Goal: Task Accomplishment & Management: Use online tool/utility

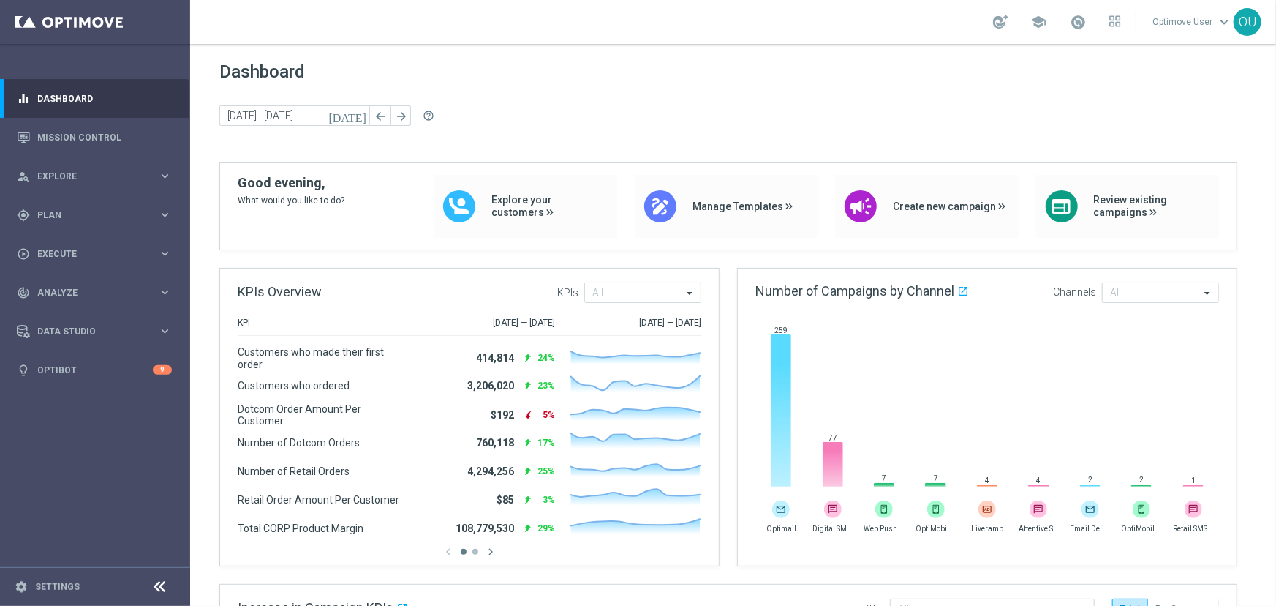
click at [1177, 24] on link "Optimove User keyboard_arrow_down" at bounding box center [1192, 22] width 83 height 22
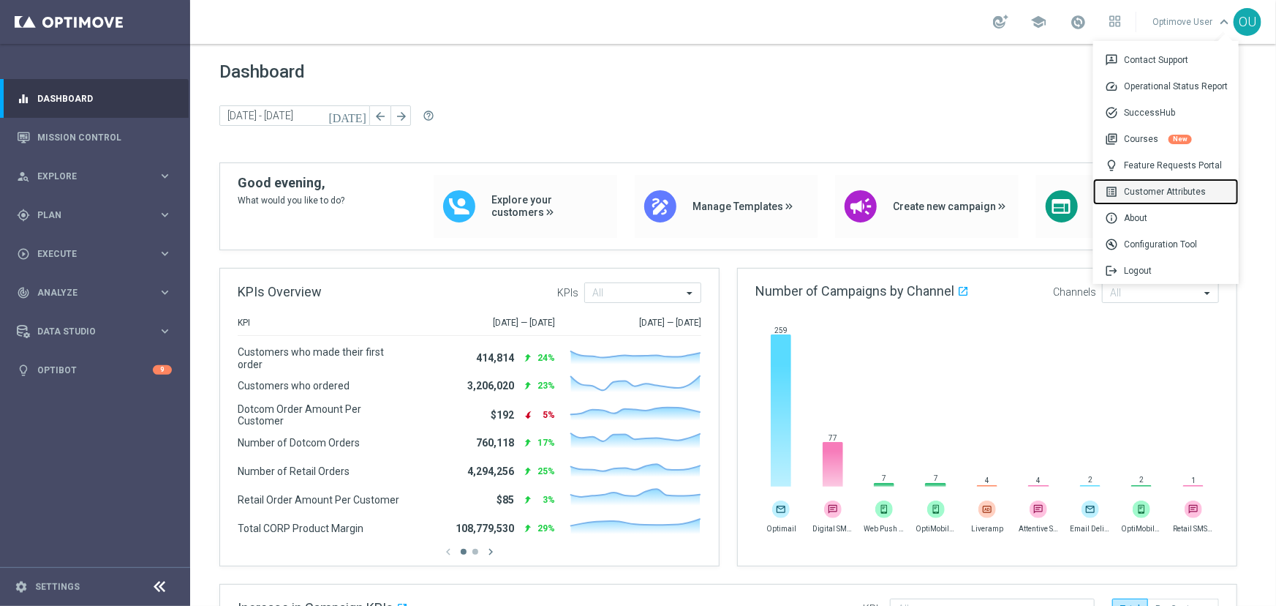
click at [1139, 189] on div "list_alt Customer Attributes" at bounding box center [1166, 191] width 146 height 26
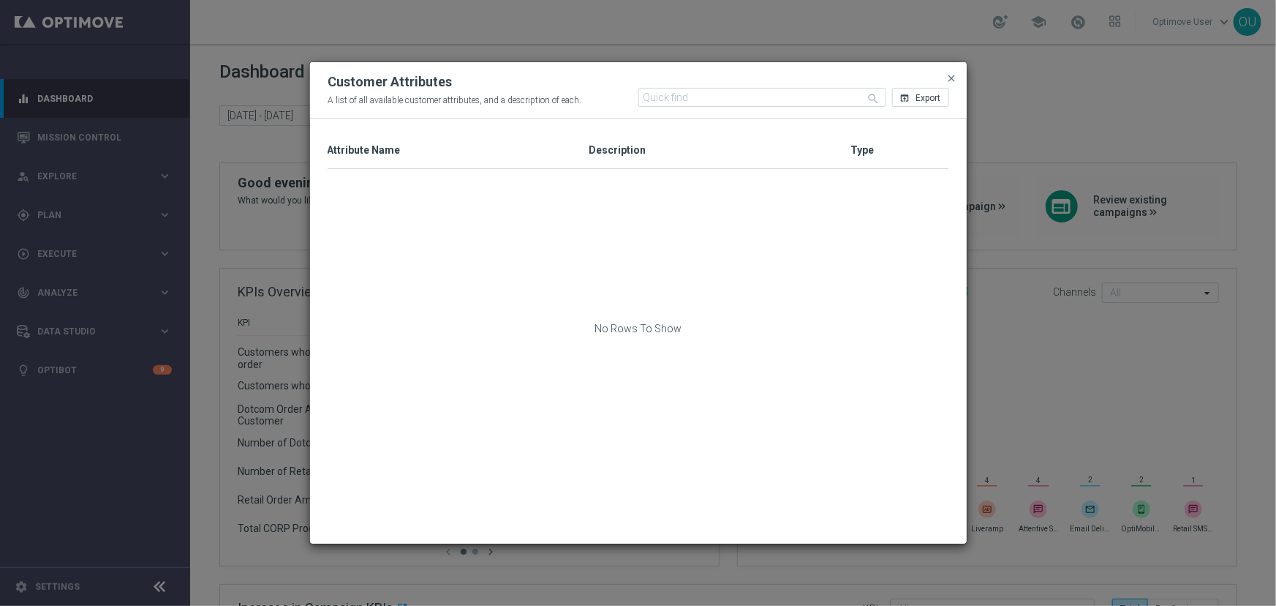
click at [437, 137] on div "Attribute Name 1" at bounding box center [459, 150] width 262 height 36
click at [702, 103] on input "text" at bounding box center [762, 97] width 248 height 19
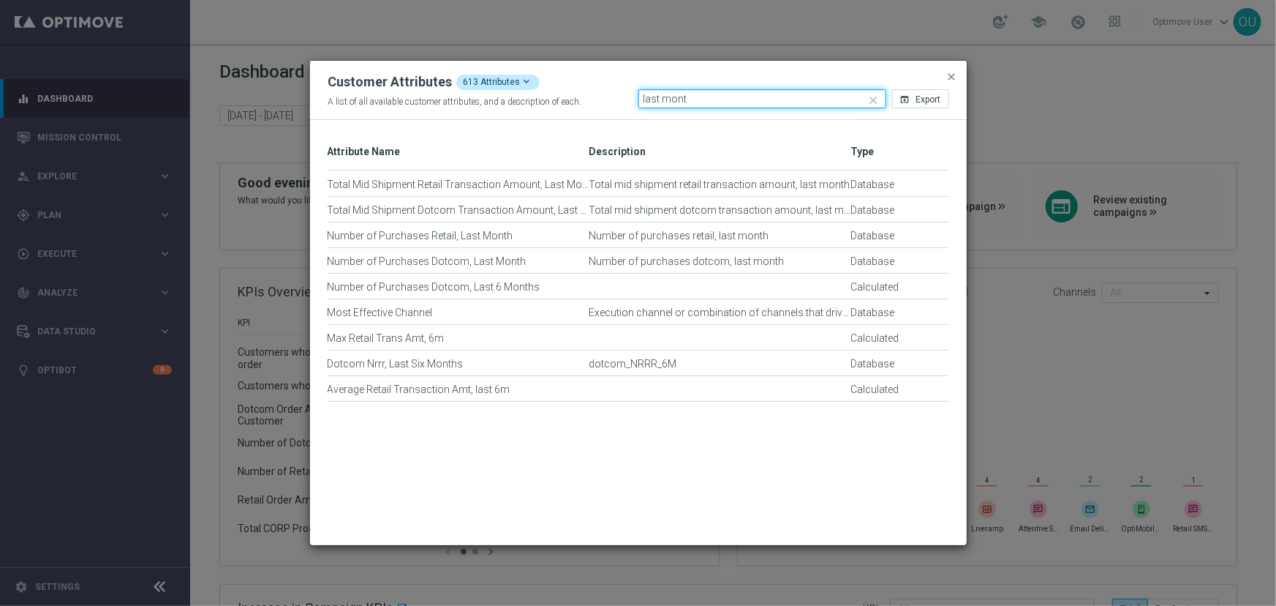
click at [723, 96] on input "last mont" at bounding box center [762, 98] width 248 height 19
type input "last month"
click at [948, 74] on span "close" at bounding box center [952, 77] width 12 height 12
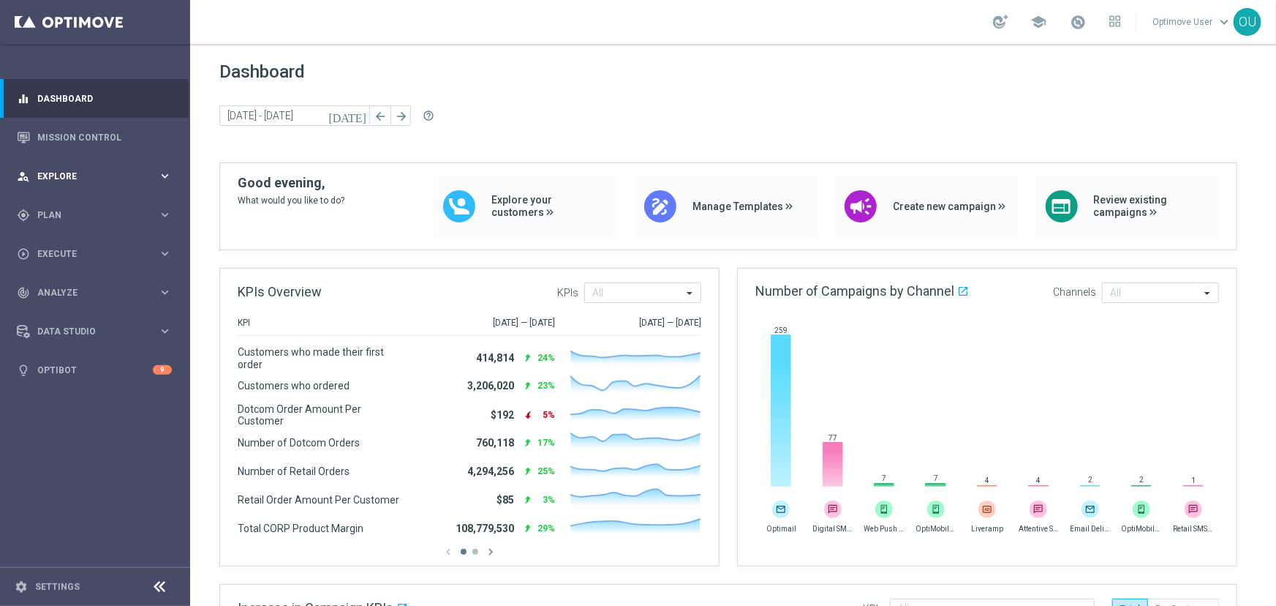
click at [73, 175] on span "Explore" at bounding box center [97, 176] width 121 height 9
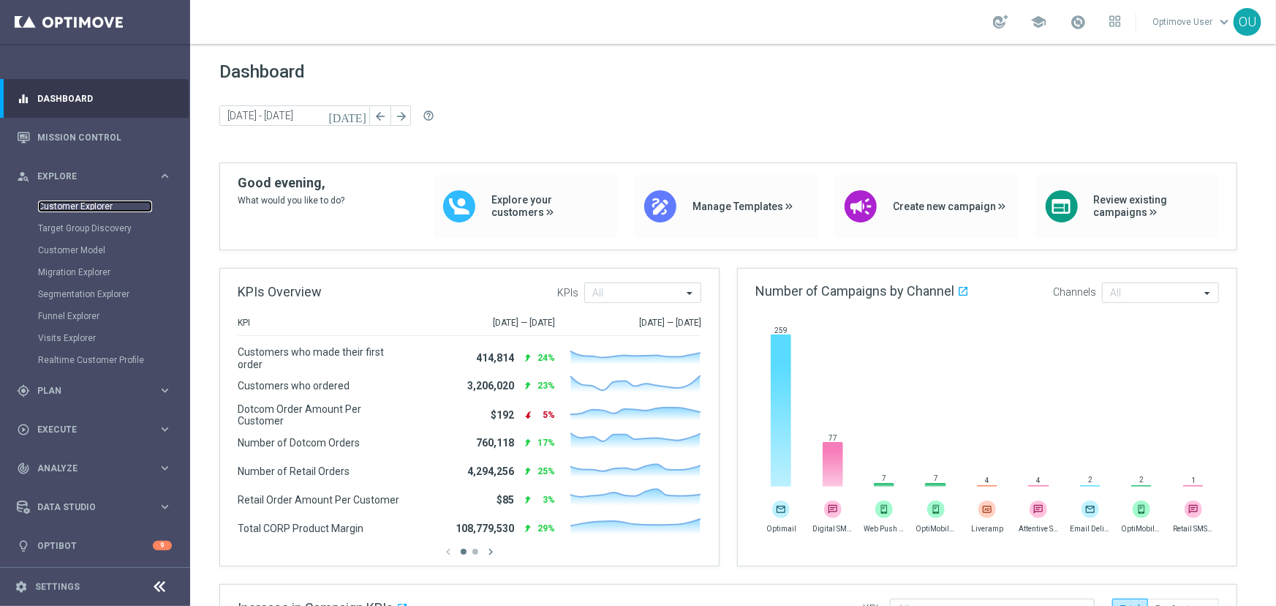
click at [83, 206] on link "Customer Explorer" at bounding box center [95, 206] width 114 height 12
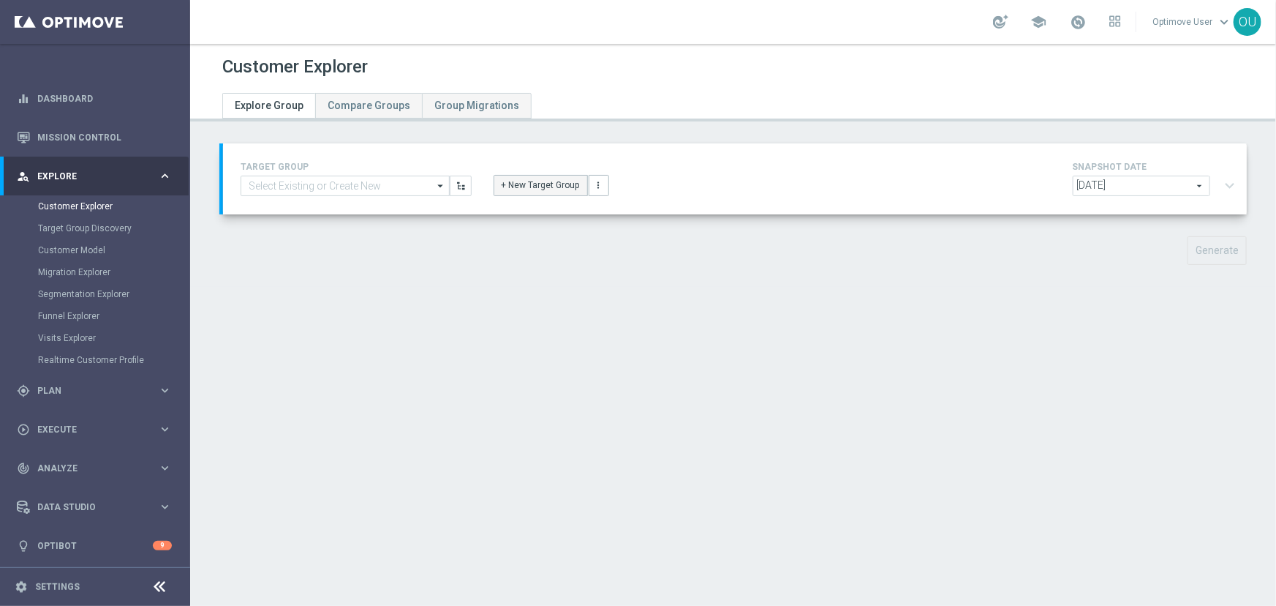
click at [494, 186] on button "+ New Target Group" at bounding box center [541, 185] width 94 height 20
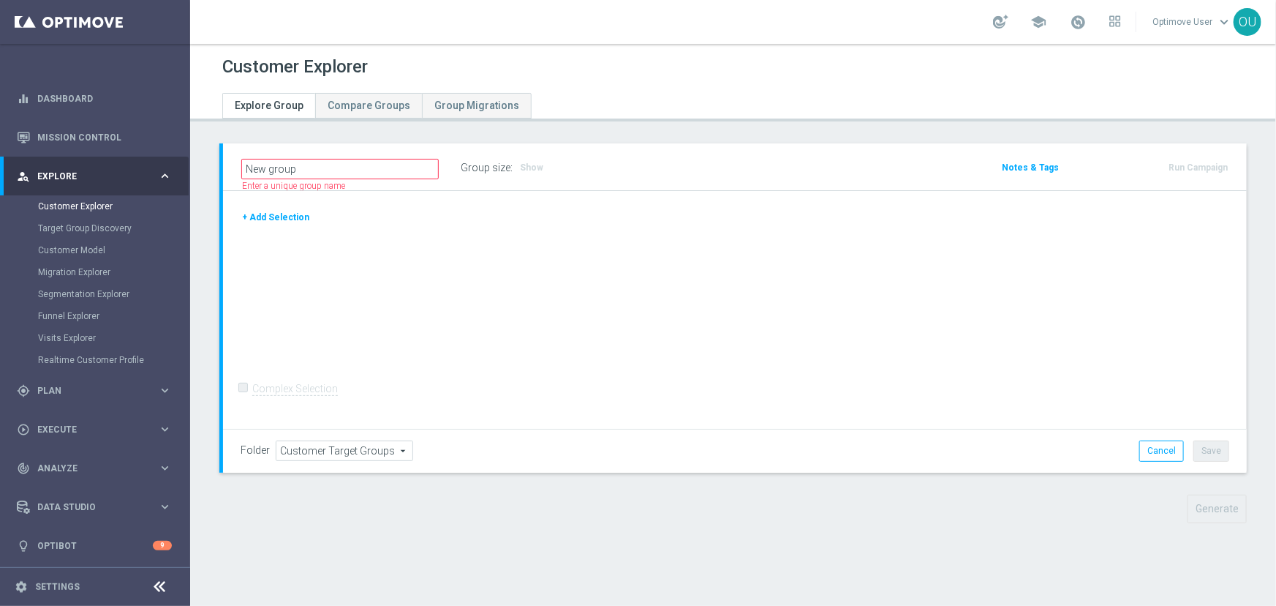
click at [280, 212] on button "+ Add Selection" at bounding box center [276, 217] width 70 height 16
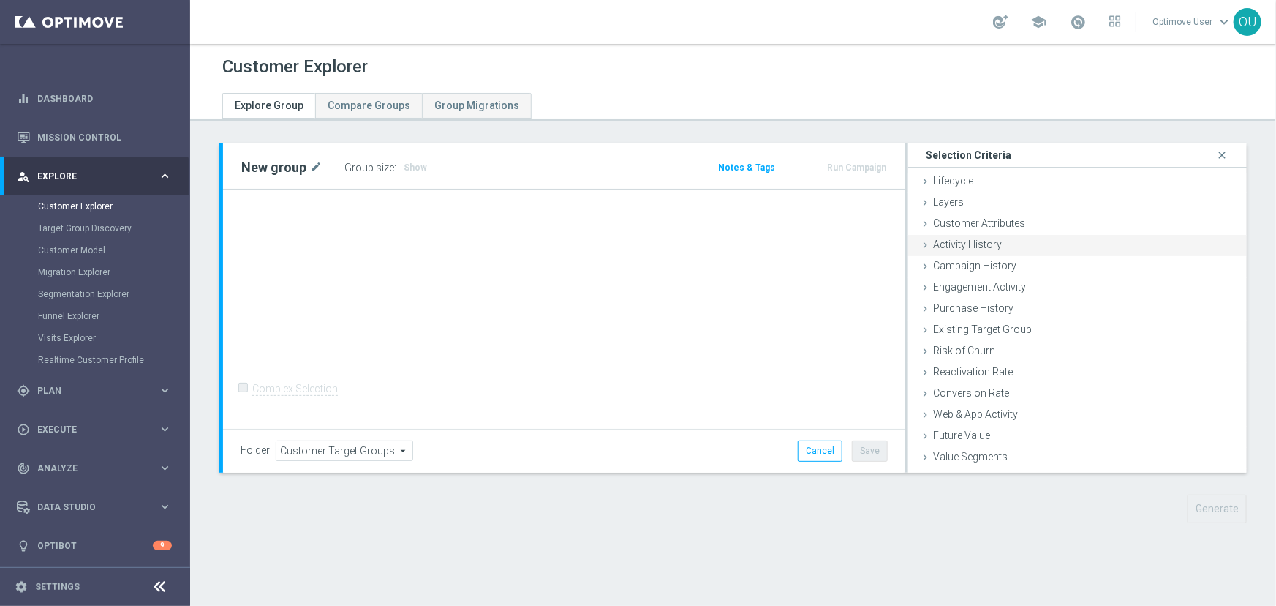
click at [1055, 252] on div "Activity History done" at bounding box center [1077, 246] width 339 height 22
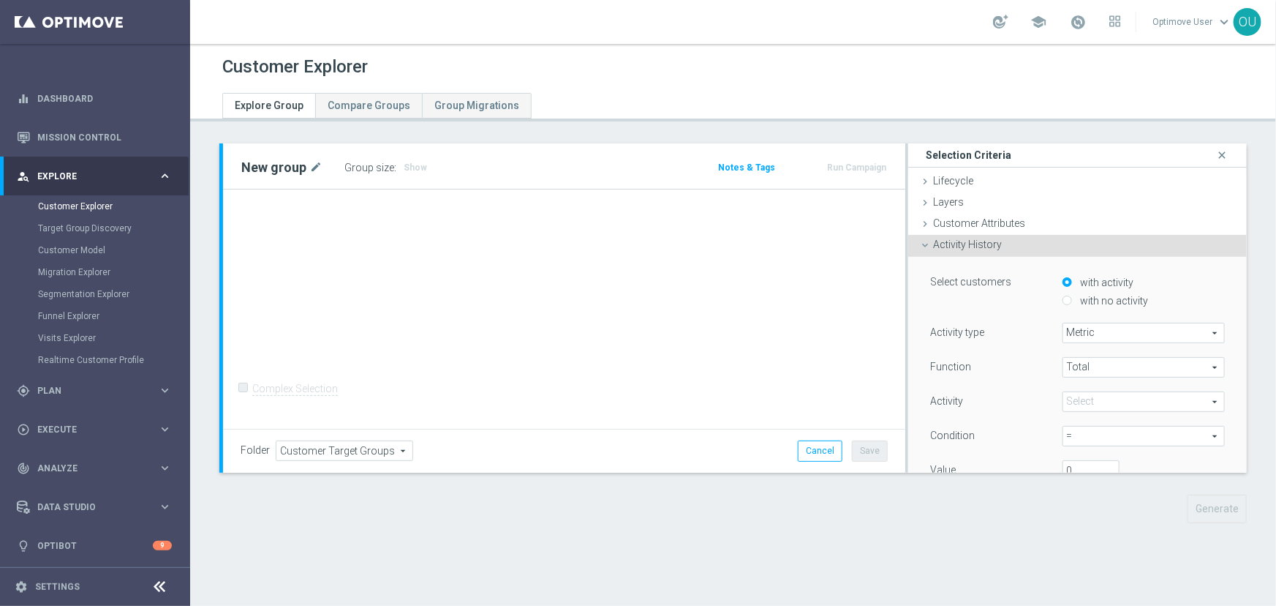
click at [1096, 336] on span "Metric" at bounding box center [1143, 332] width 161 height 19
click at [997, 393] on div "Activity" at bounding box center [985, 402] width 132 height 23
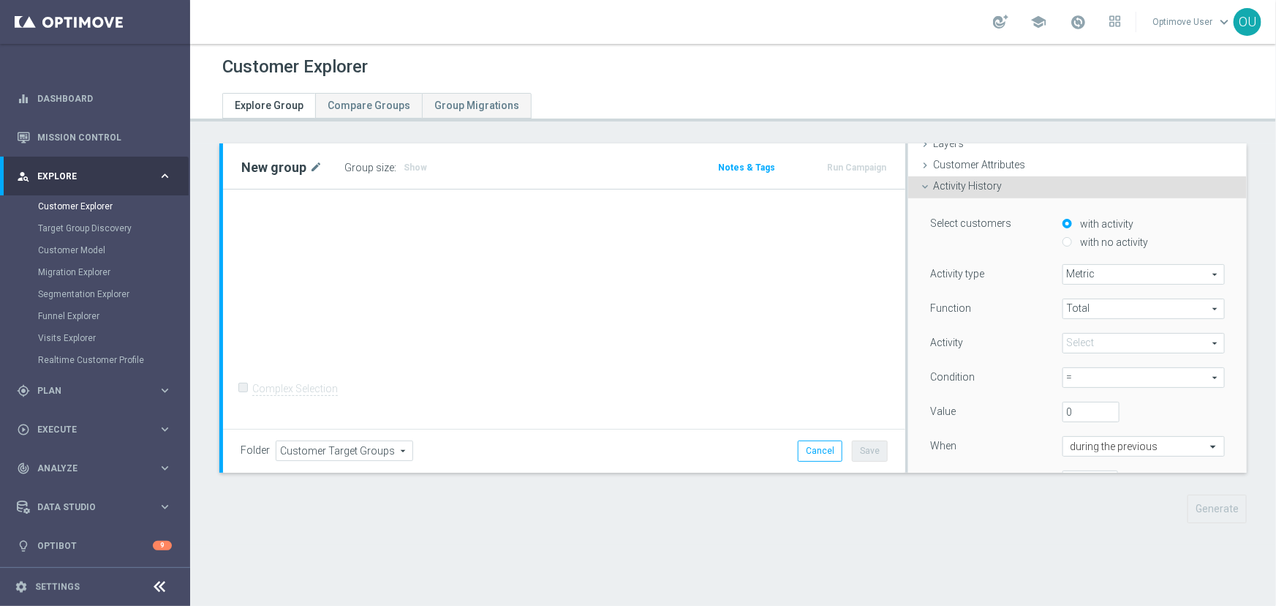
scroll to position [132, 0]
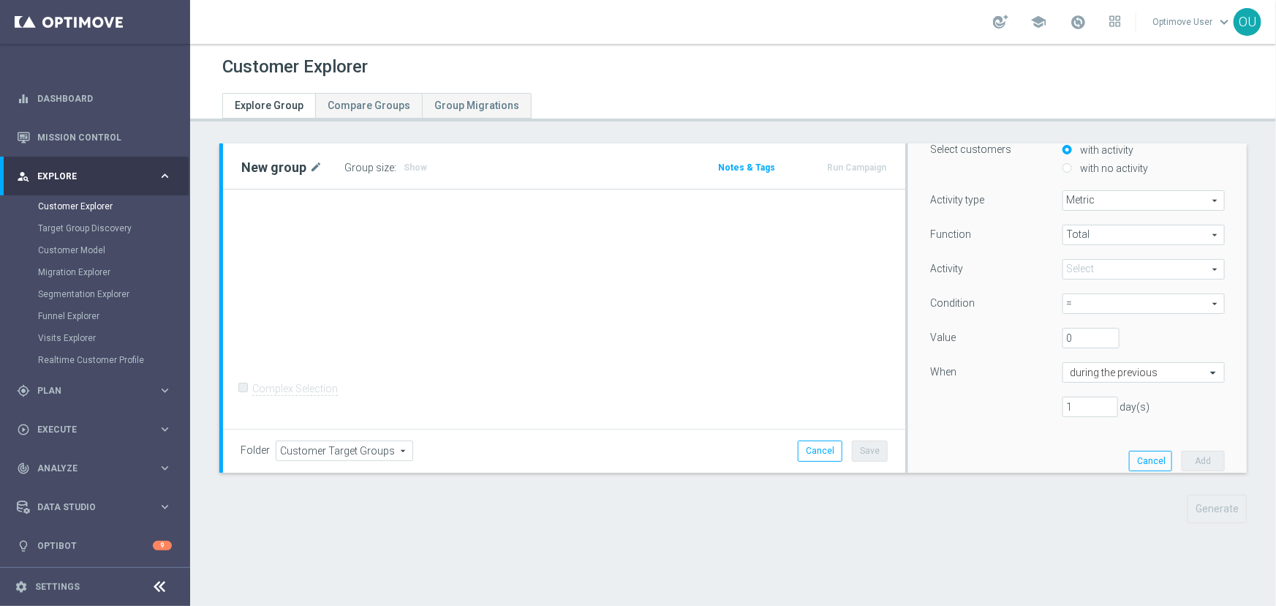
click at [1090, 268] on span at bounding box center [1143, 269] width 161 height 19
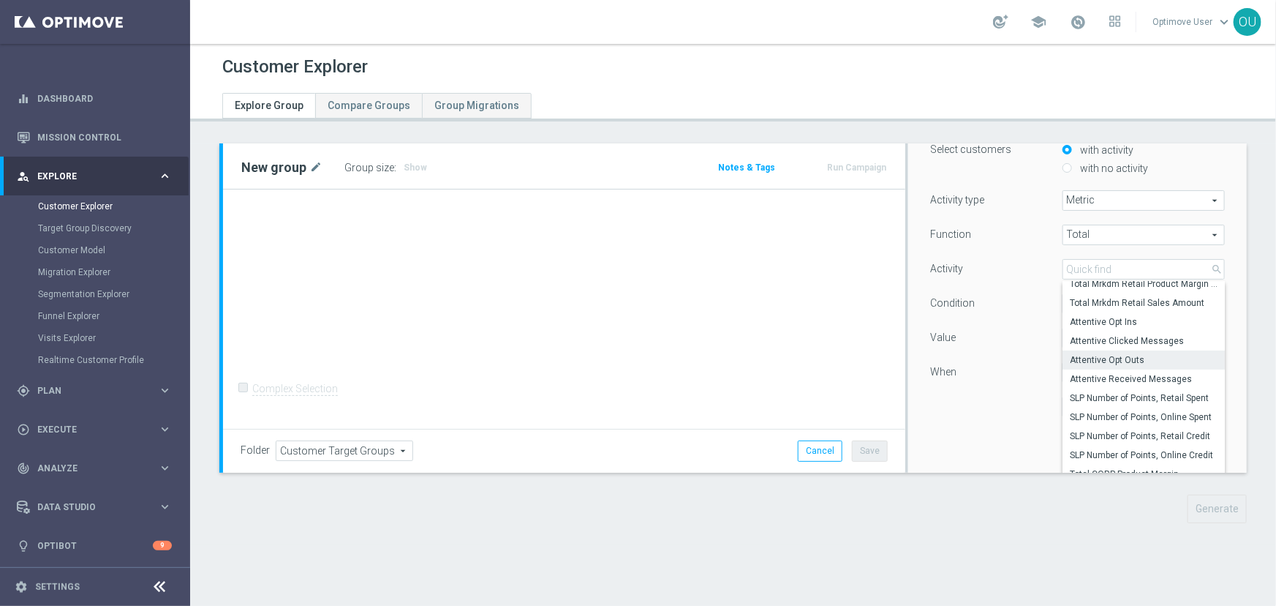
scroll to position [118, 0]
click at [1176, 35] on div "Optimove User keyboard_arrow_down OU" at bounding box center [1206, 22] width 110 height 28
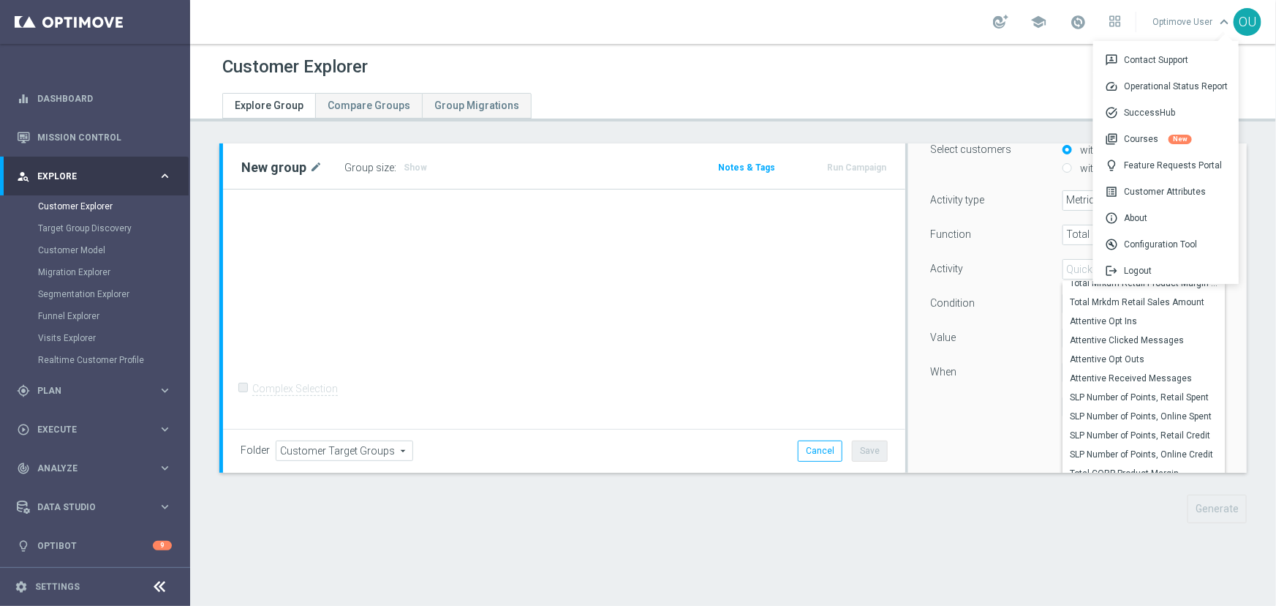
click at [1176, 23] on link "Optimove User keyboard_arrow_down 3p Contact Support speed Operational Status R…" at bounding box center [1192, 22] width 83 height 22
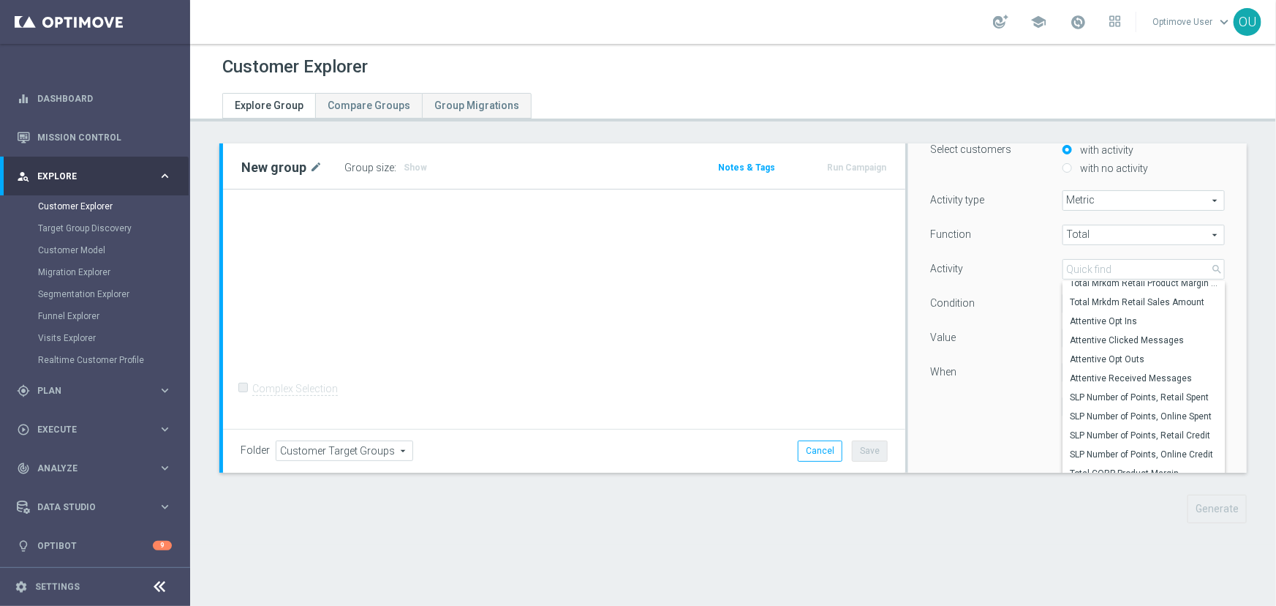
click at [1175, 26] on link "Optimove User keyboard_arrow_down" at bounding box center [1192, 22] width 83 height 22
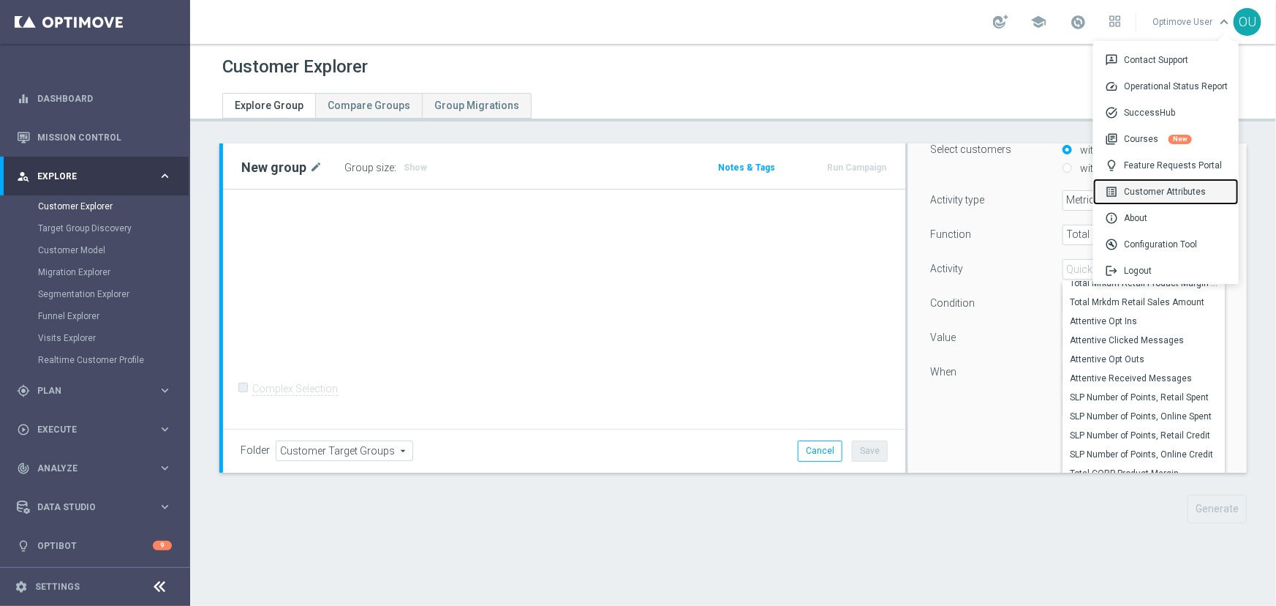
click at [1170, 186] on div "list_alt Customer Attributes" at bounding box center [1166, 191] width 146 height 26
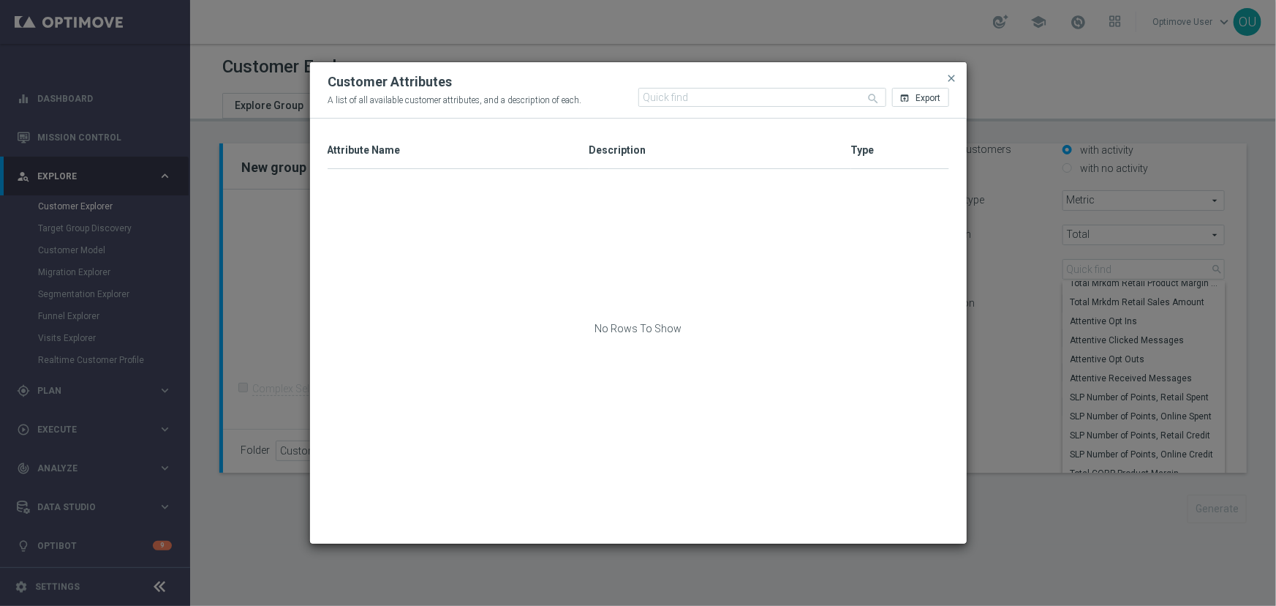
click at [535, 135] on div "Attribute Name 1" at bounding box center [459, 150] width 262 height 36
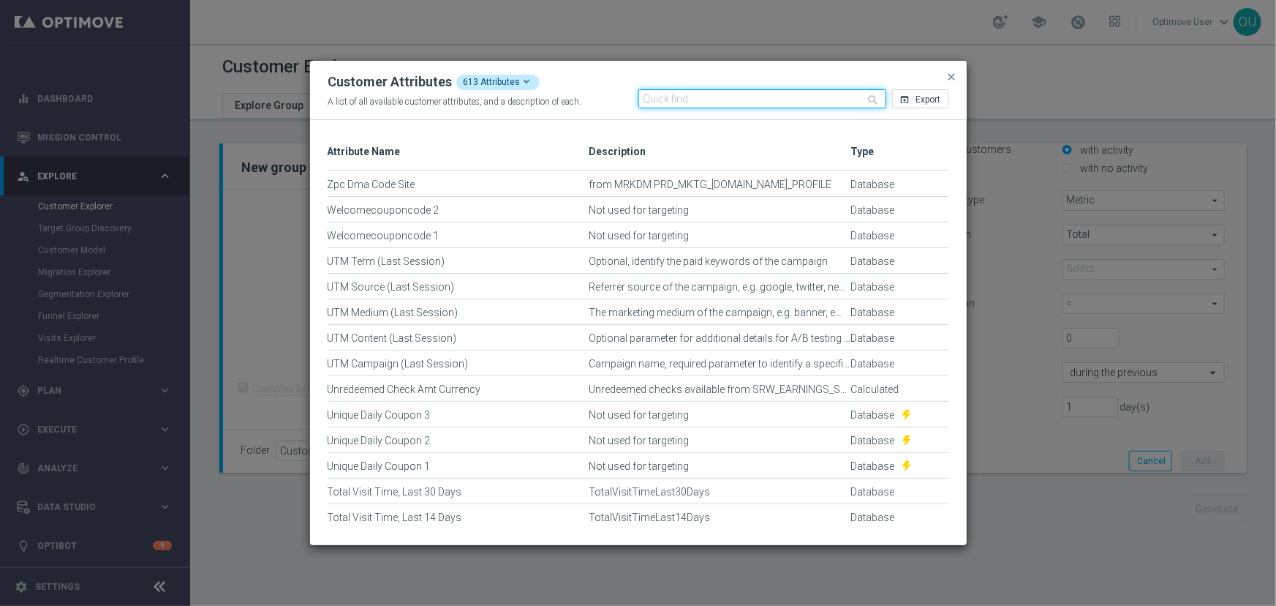
click at [685, 97] on input "text" at bounding box center [762, 98] width 248 height 19
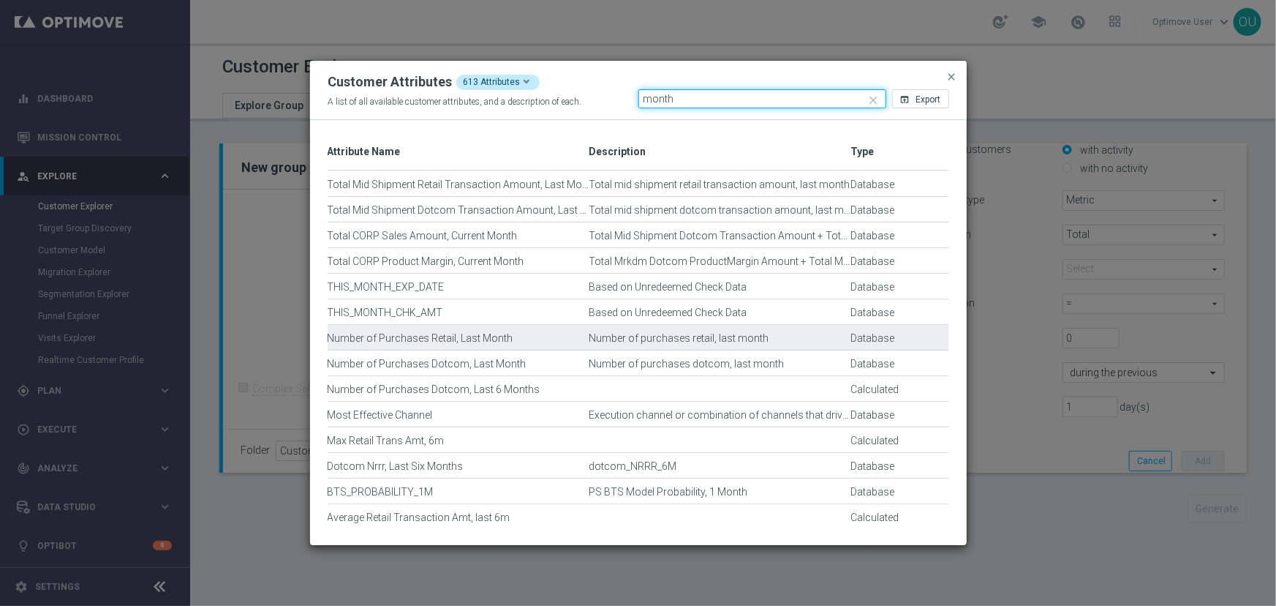
scroll to position [1, 0]
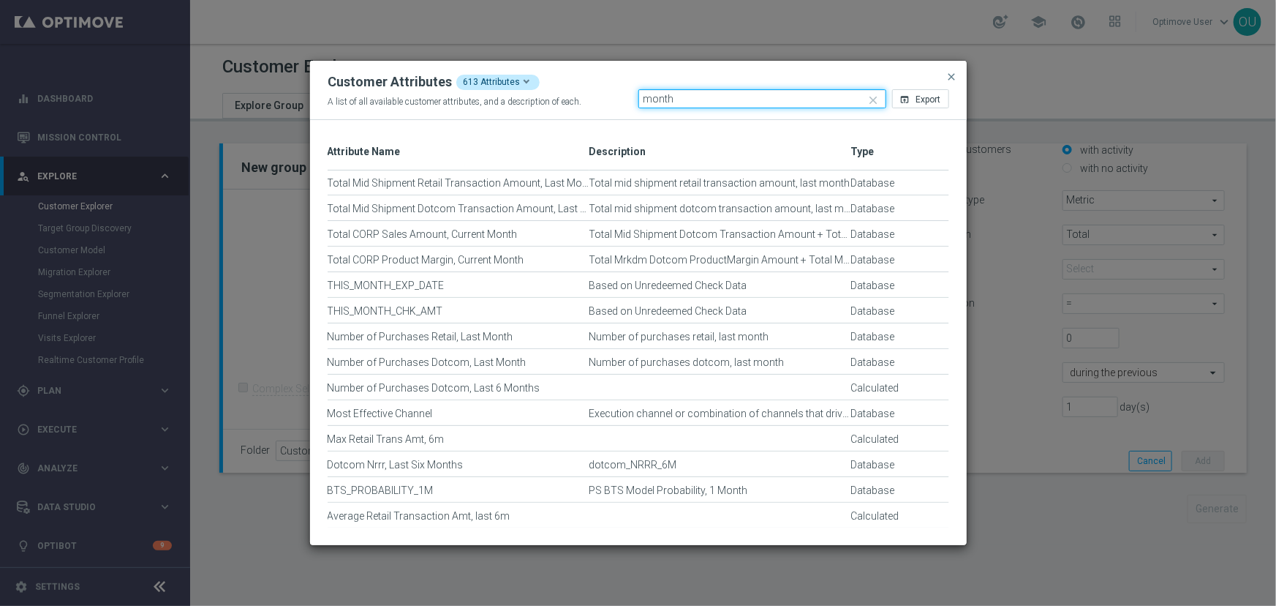
type input "month"
click at [958, 75] on button "close" at bounding box center [952, 77] width 15 height 18
